Goal: Task Accomplishment & Management: Complete application form

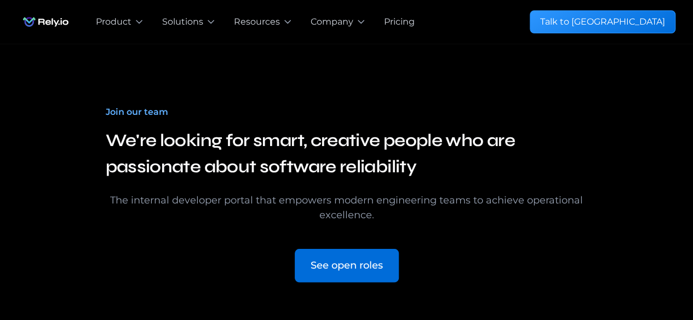
click at [345, 266] on div "See open roles" at bounding box center [347, 266] width 72 height 15
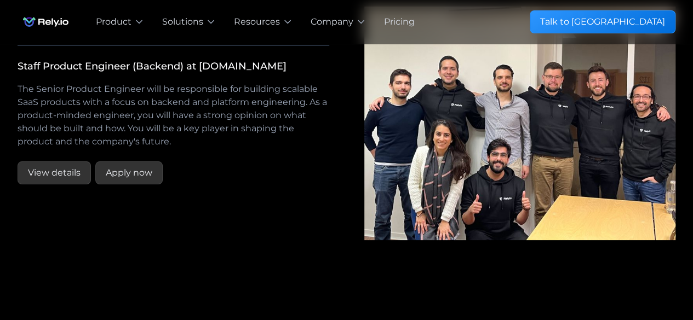
scroll to position [2025, 0]
click at [139, 180] on div "Apply now" at bounding box center [129, 173] width 47 height 13
click at [122, 180] on div "Apply now" at bounding box center [129, 173] width 47 height 13
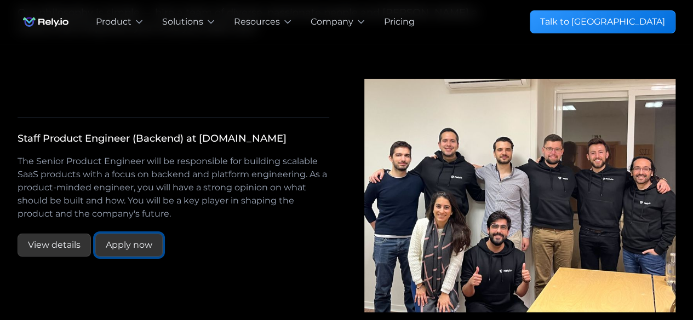
scroll to position [1952, 0]
click at [114, 188] on div "Staff Product Engineer (Backend) at [DOMAIN_NAME] Software Development Customer…" at bounding box center [174, 196] width 312 height 157
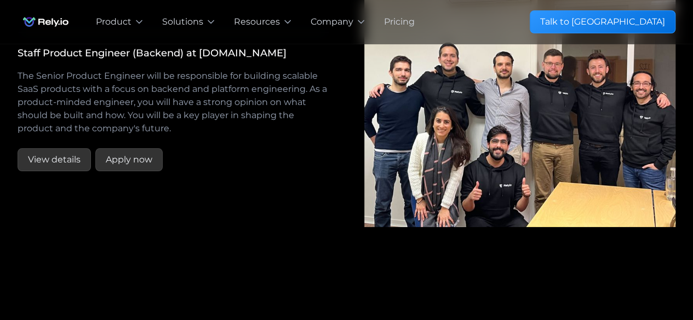
scroll to position [2041, 0]
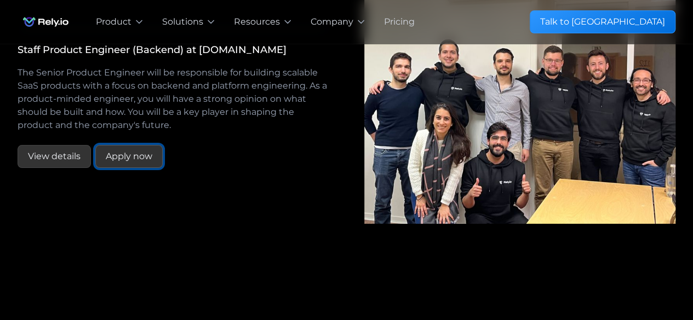
click at [117, 163] on div "Apply now" at bounding box center [129, 156] width 47 height 13
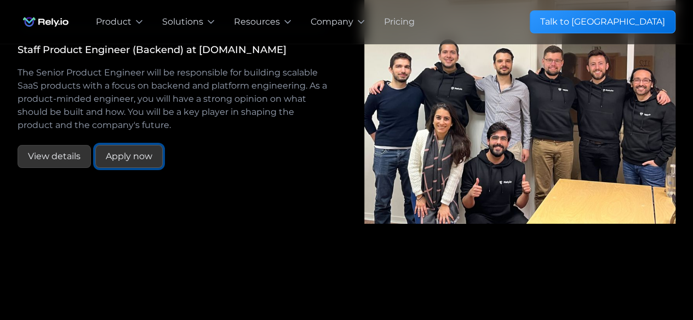
click at [117, 163] on div "Apply now" at bounding box center [129, 156] width 47 height 13
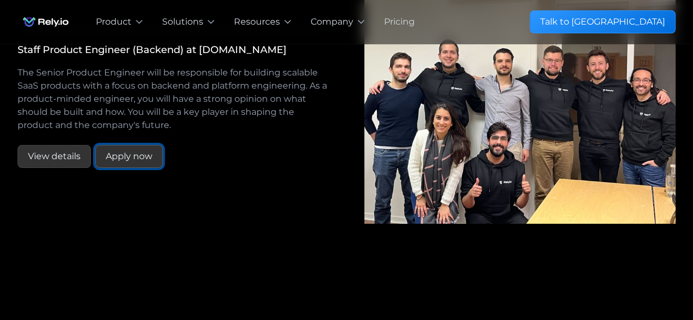
click at [117, 163] on div "Apply now" at bounding box center [129, 156] width 47 height 13
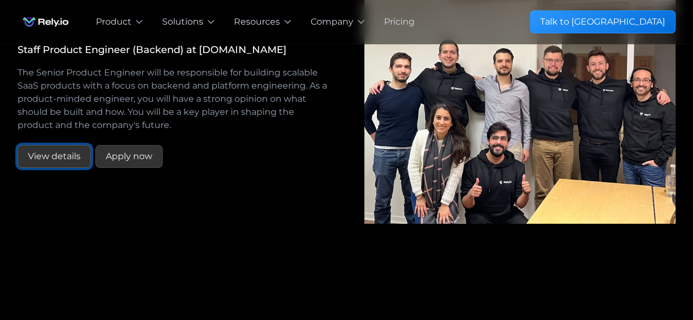
click at [48, 168] on link "View details" at bounding box center [54, 156] width 73 height 23
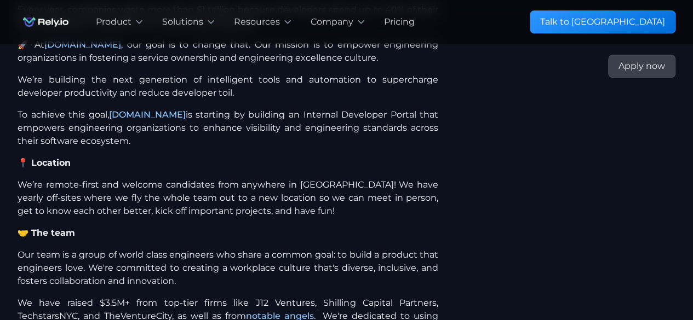
scroll to position [282, 0]
